Goal: Task Accomplishment & Management: Manage account settings

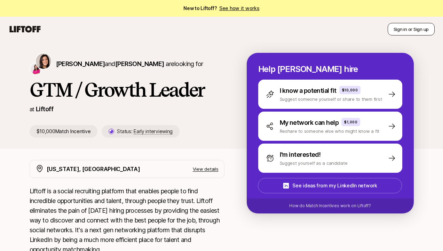
click at [408, 28] on button "Sign in or Sign up" at bounding box center [411, 29] width 47 height 13
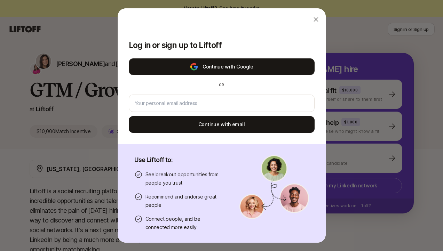
click at [263, 68] on button "Continue with Google" at bounding box center [222, 66] width 186 height 17
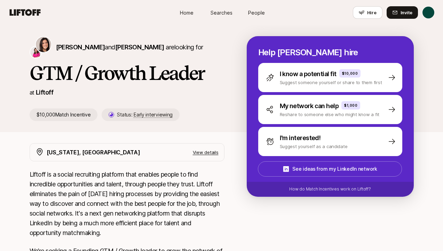
click at [35, 15] on icon at bounding box center [24, 13] width 33 height 10
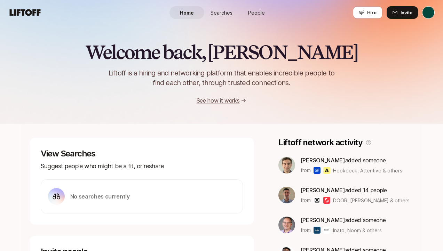
click at [185, 10] on span "Home" at bounding box center [187, 12] width 14 height 7
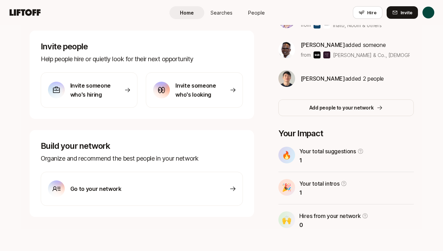
scroll to position [212, 0]
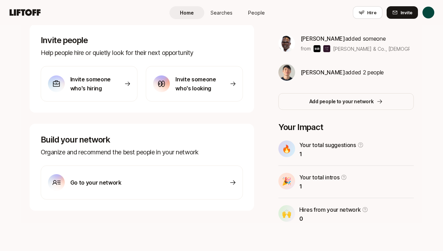
click at [179, 180] on div "Go to your network" at bounding box center [142, 183] width 202 height 34
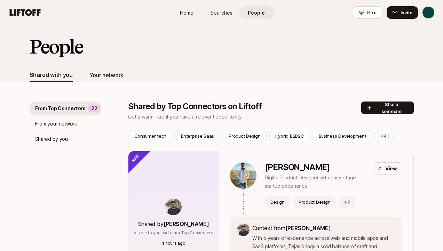
click at [109, 71] on div "Your network" at bounding box center [106, 75] width 34 height 9
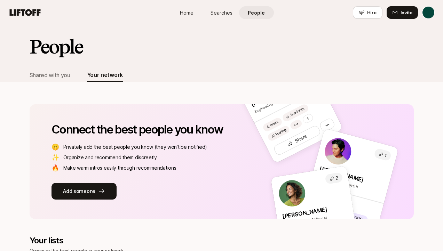
click at [216, 15] on span "Searches" at bounding box center [222, 12] width 22 height 7
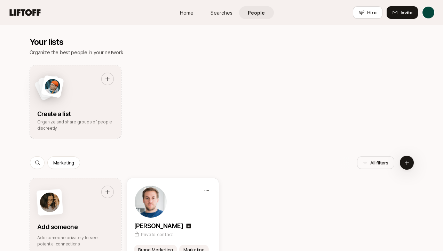
scroll to position [201, 0]
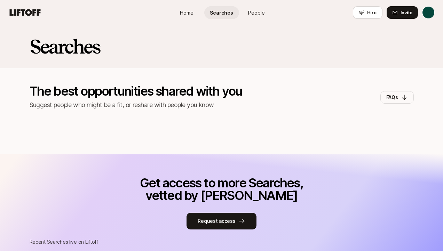
click at [190, 13] on span "Home" at bounding box center [187, 12] width 14 height 7
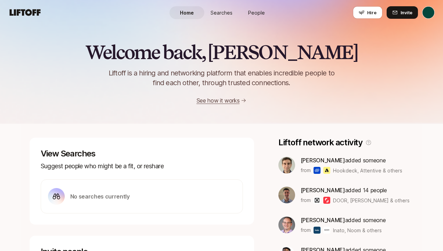
click at [226, 98] on link "See how it works" at bounding box center [218, 100] width 43 height 7
click at [430, 10] on html "Home Searches People Hire Home Searches People Hire Hire Invite Welcome back, […" at bounding box center [221, 125] width 443 height 251
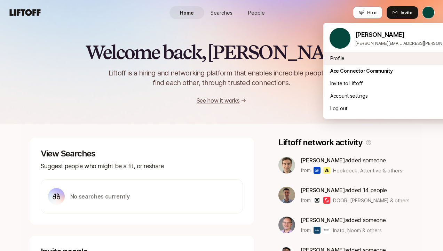
click at [377, 55] on div "Profile" at bounding box center [409, 58] width 172 height 13
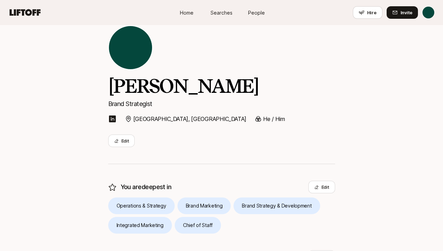
scroll to position [8, 0]
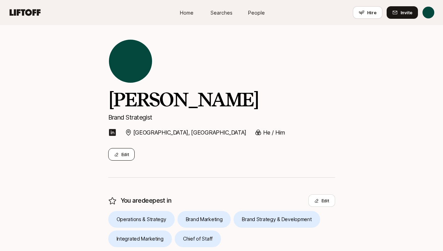
click at [121, 154] on button "Edit" at bounding box center [121, 154] width 27 height 13
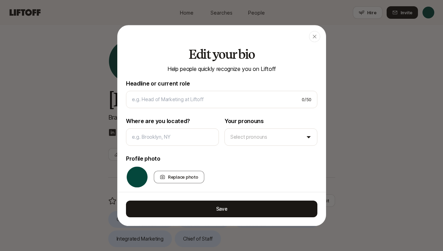
type input "Brand Strategist"
type input "[GEOGRAPHIC_DATA], [GEOGRAPHIC_DATA]"
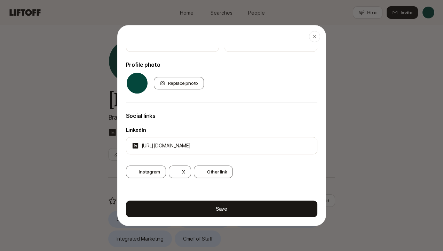
scroll to position [0, 0]
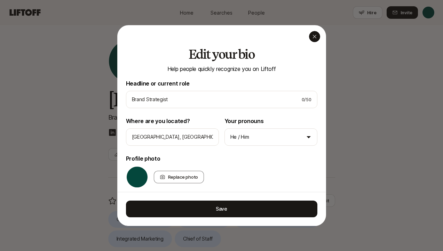
click at [312, 38] on icon "button" at bounding box center [315, 37] width 6 height 6
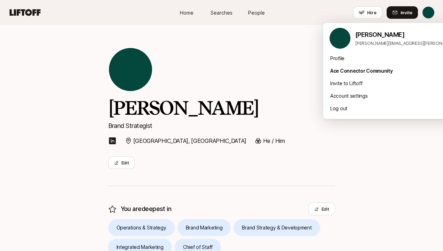
click at [424, 12] on html "Home Searches People Hire Home Searches People Hire Hire Invite [PERSON_NAME] B…" at bounding box center [221, 125] width 443 height 251
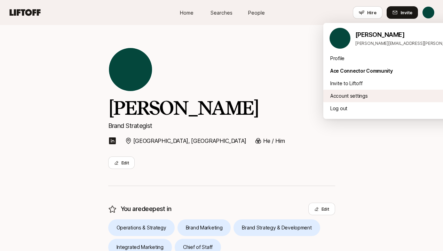
click at [368, 98] on div "Account settings" at bounding box center [409, 96] width 172 height 13
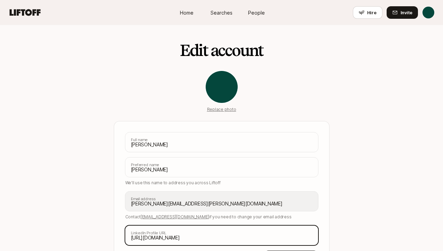
scroll to position [56, 0]
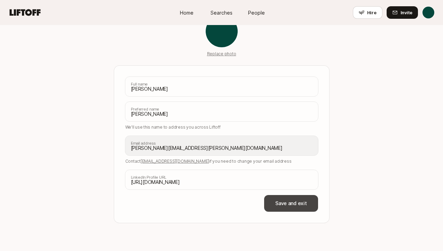
click at [292, 200] on button "Save and exit" at bounding box center [291, 203] width 54 height 17
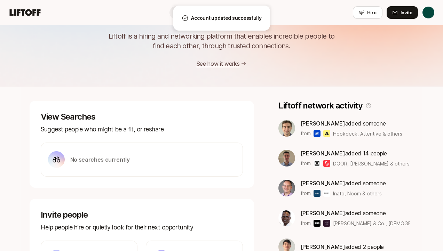
scroll to position [58, 0]
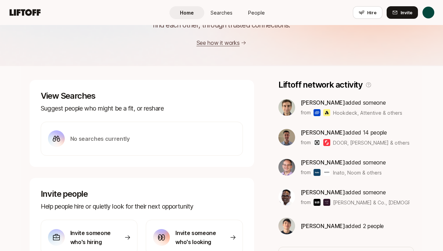
click at [338, 113] on span "Hookdeck, Attentive & others" at bounding box center [367, 112] width 69 height 7
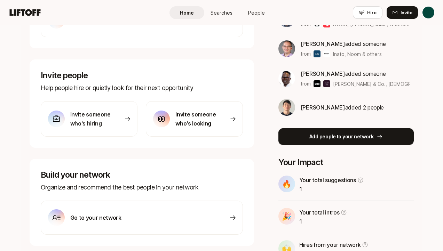
scroll to position [178, 0]
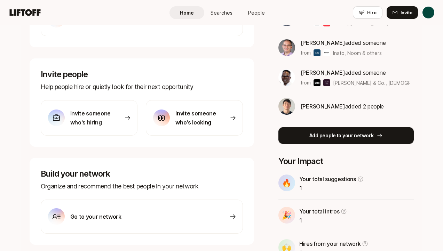
click at [346, 140] on button "Add people to your network" at bounding box center [345, 135] width 135 height 17
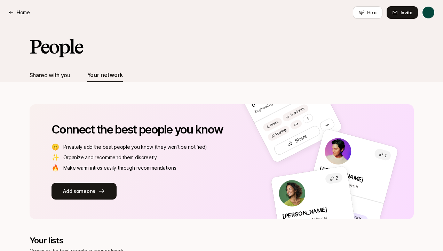
click at [60, 73] on div "Shared with you" at bounding box center [50, 75] width 41 height 9
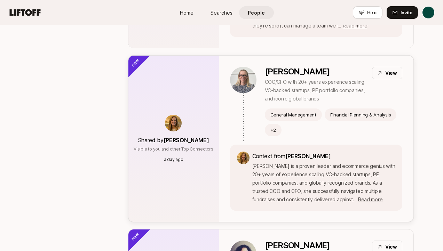
scroll to position [413, 0]
